Goal: Transaction & Acquisition: Subscribe to service/newsletter

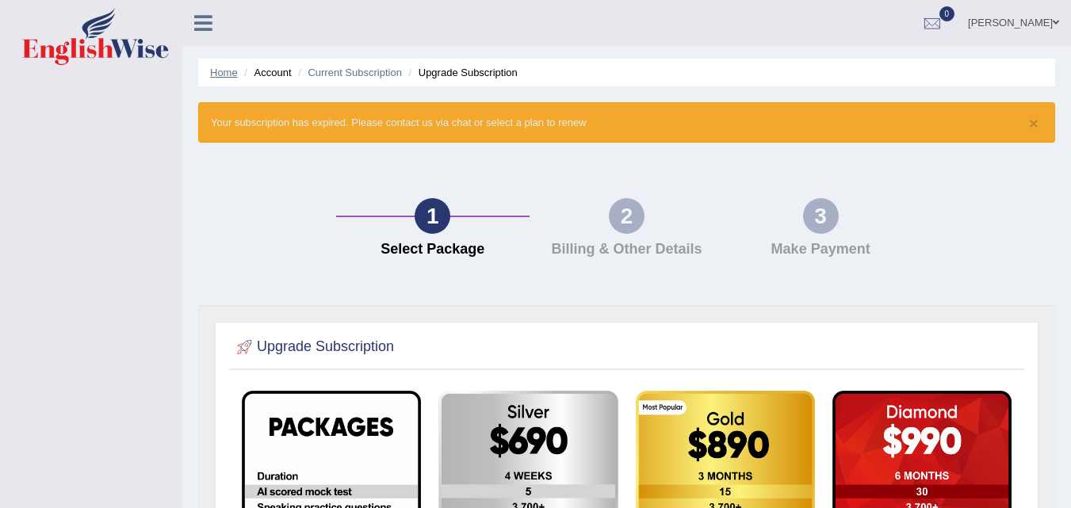
click at [222, 68] on link "Home" at bounding box center [224, 73] width 28 height 12
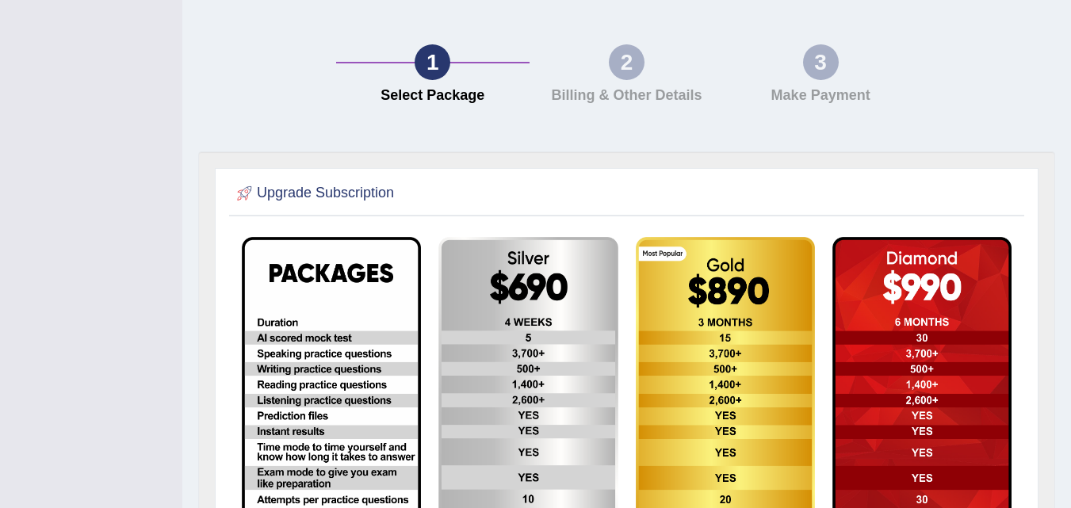
scroll to position [61, 0]
